Goal: Information Seeking & Learning: Learn about a topic

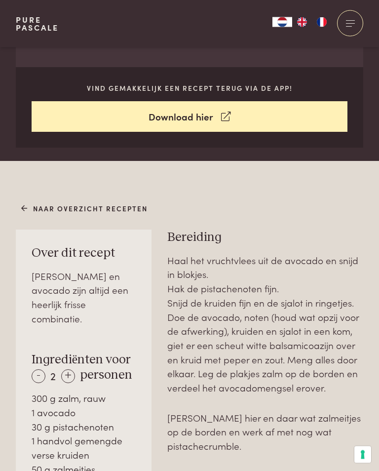
scroll to position [390, 0]
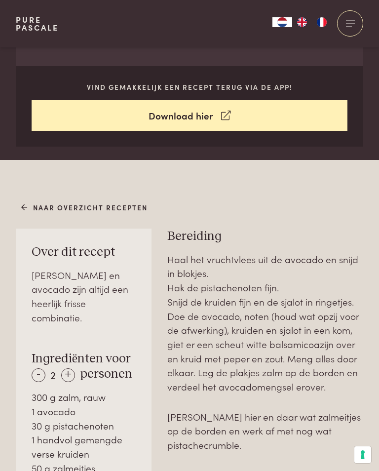
click at [74, 209] on link "Naar overzicht recepten" at bounding box center [84, 207] width 127 height 10
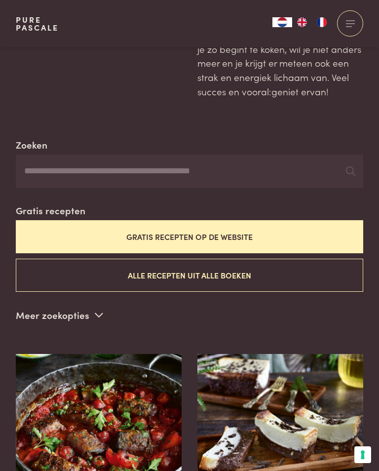
scroll to position [136, 0]
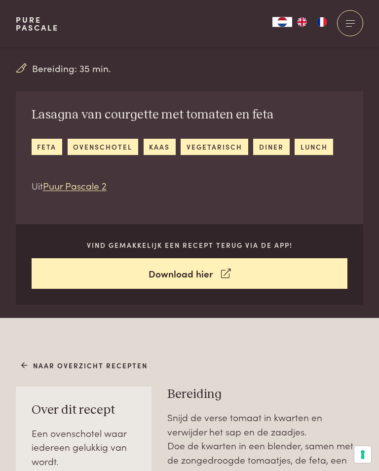
scroll to position [226, 0]
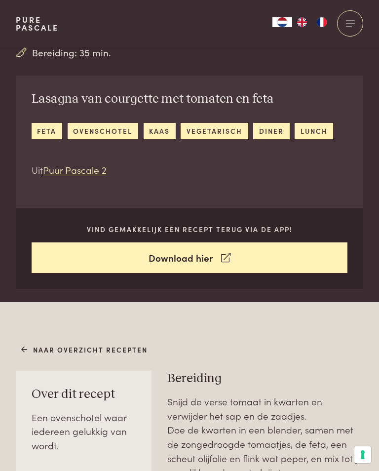
click at [34, 352] on link "Naar overzicht recepten" at bounding box center [84, 349] width 127 height 10
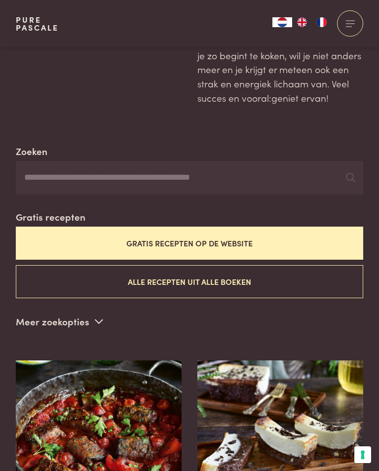
scroll to position [129, 0]
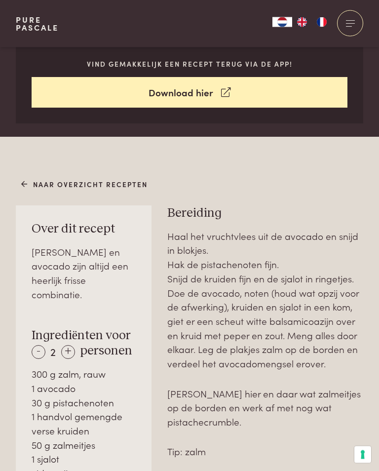
scroll to position [413, 0]
click at [43, 181] on link "Naar overzicht recepten" at bounding box center [84, 184] width 127 height 10
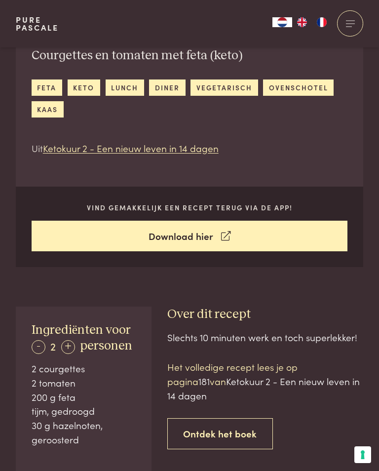
scroll to position [269, 0]
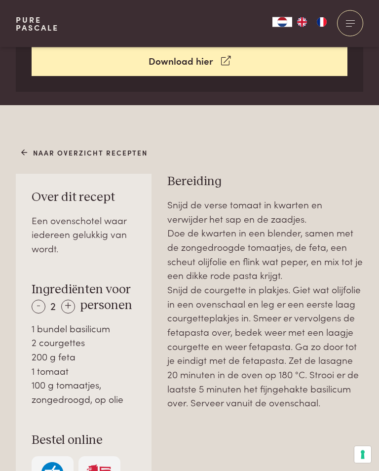
scroll to position [423, 0]
